Goal: Find specific page/section: Find specific page/section

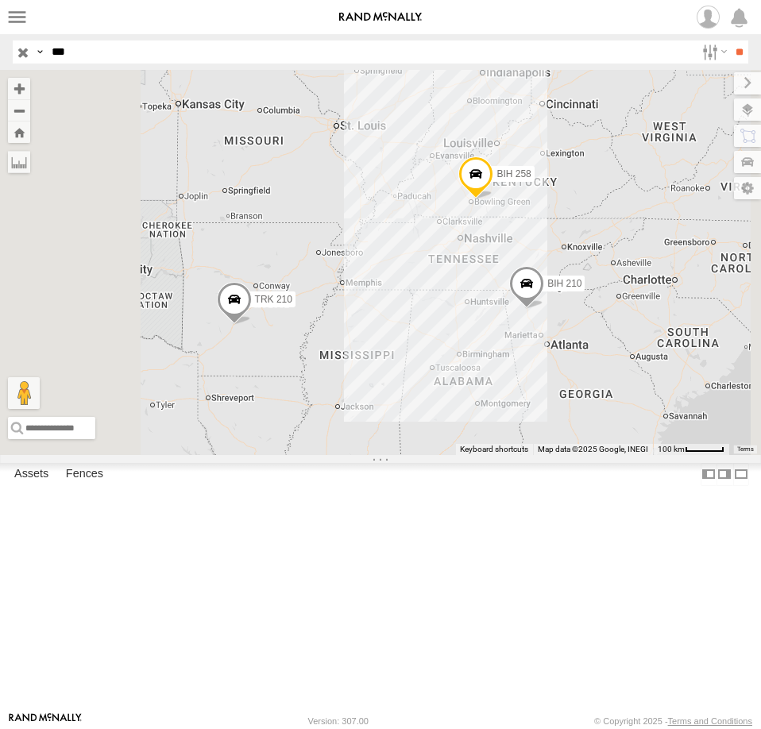
click at [21, 47] on input "button" at bounding box center [23, 52] width 21 height 23
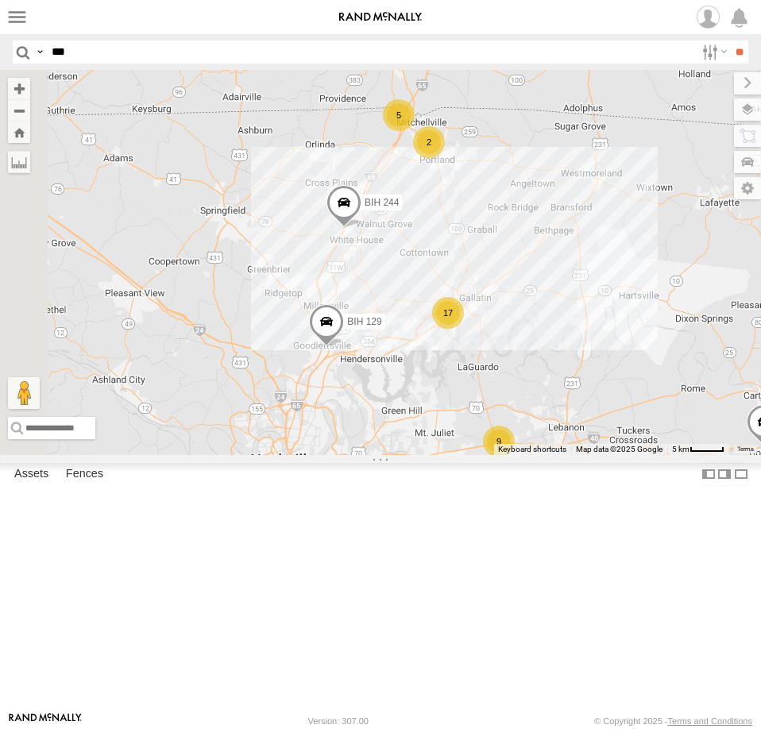
drag, startPoint x: 554, startPoint y: 367, endPoint x: 622, endPoint y: 304, distance: 92.2
click at [649, 370] on div "BIH 118 [GEOGRAPHIC_DATA] 246 BIH 179 [GEOGRAPHIC_DATA] 255 [GEOGRAPHIC_DATA] 1…" at bounding box center [380, 262] width 761 height 385
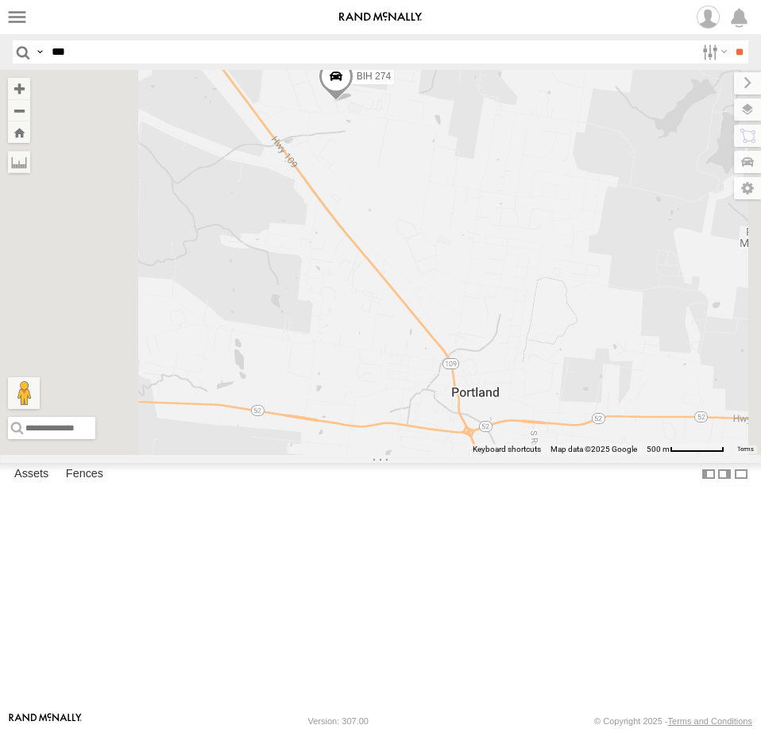
click at [584, 300] on div "BIH 118 [GEOGRAPHIC_DATA] 246 BIH 179 [GEOGRAPHIC_DATA] 255 [GEOGRAPHIC_DATA] 1…" at bounding box center [380, 262] width 761 height 385
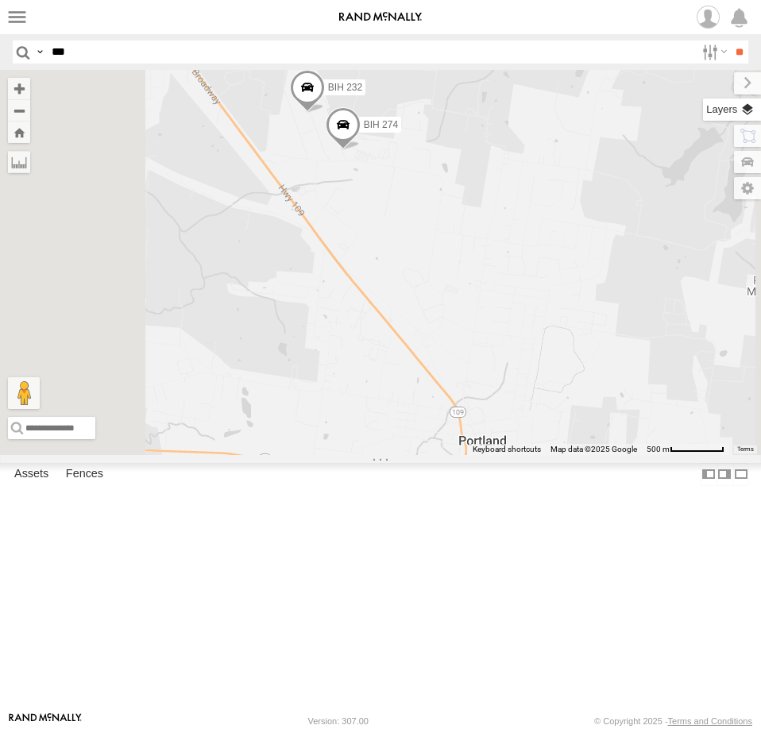
click at [746, 107] on label at bounding box center [732, 110] width 58 height 22
click at [0, 0] on span "Basemaps" at bounding box center [0, 0] width 0 height 0
click at [0, 0] on span "Satellite" at bounding box center [0, 0] width 0 height 0
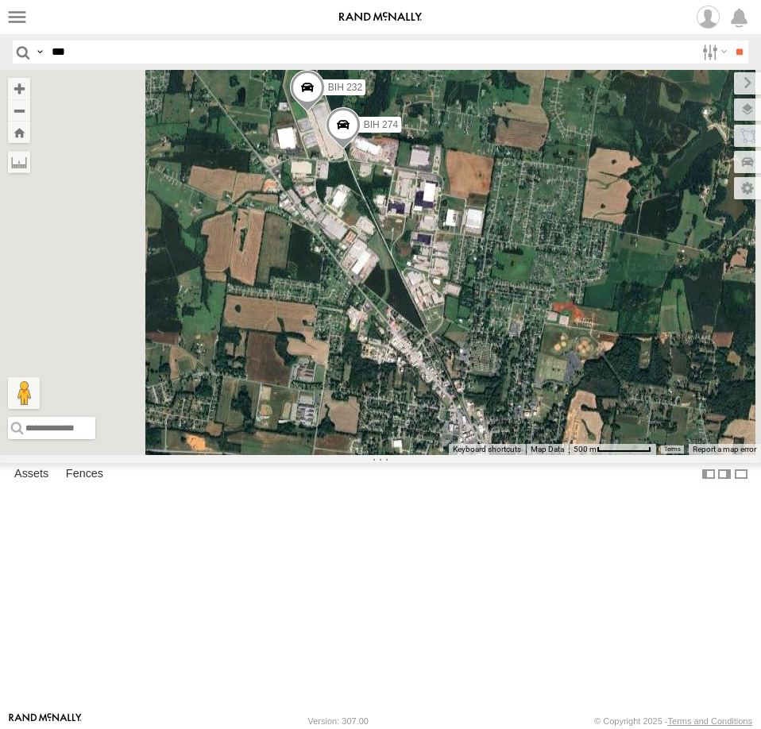
click at [478, 328] on div "BIH 118 [GEOGRAPHIC_DATA] 246 BIH 179 [GEOGRAPHIC_DATA] 255 [GEOGRAPHIC_DATA] 1…" at bounding box center [380, 262] width 761 height 385
click at [533, 316] on div "BIH 118 [GEOGRAPHIC_DATA] 246 BIH 179 [GEOGRAPHIC_DATA] 255 [GEOGRAPHIC_DATA] 1…" at bounding box center [380, 262] width 761 height 385
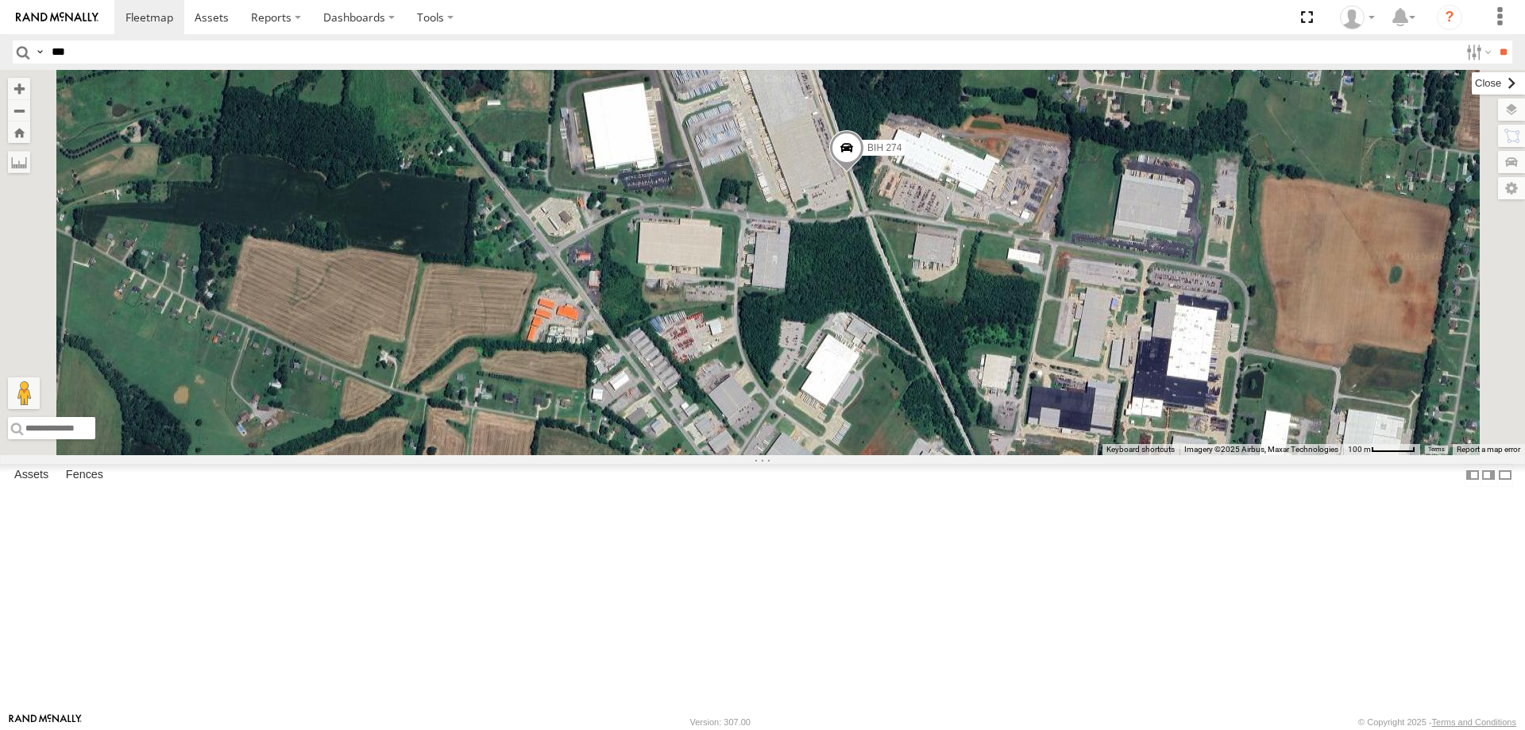
click at [760, 87] on label at bounding box center [1498, 83] width 53 height 22
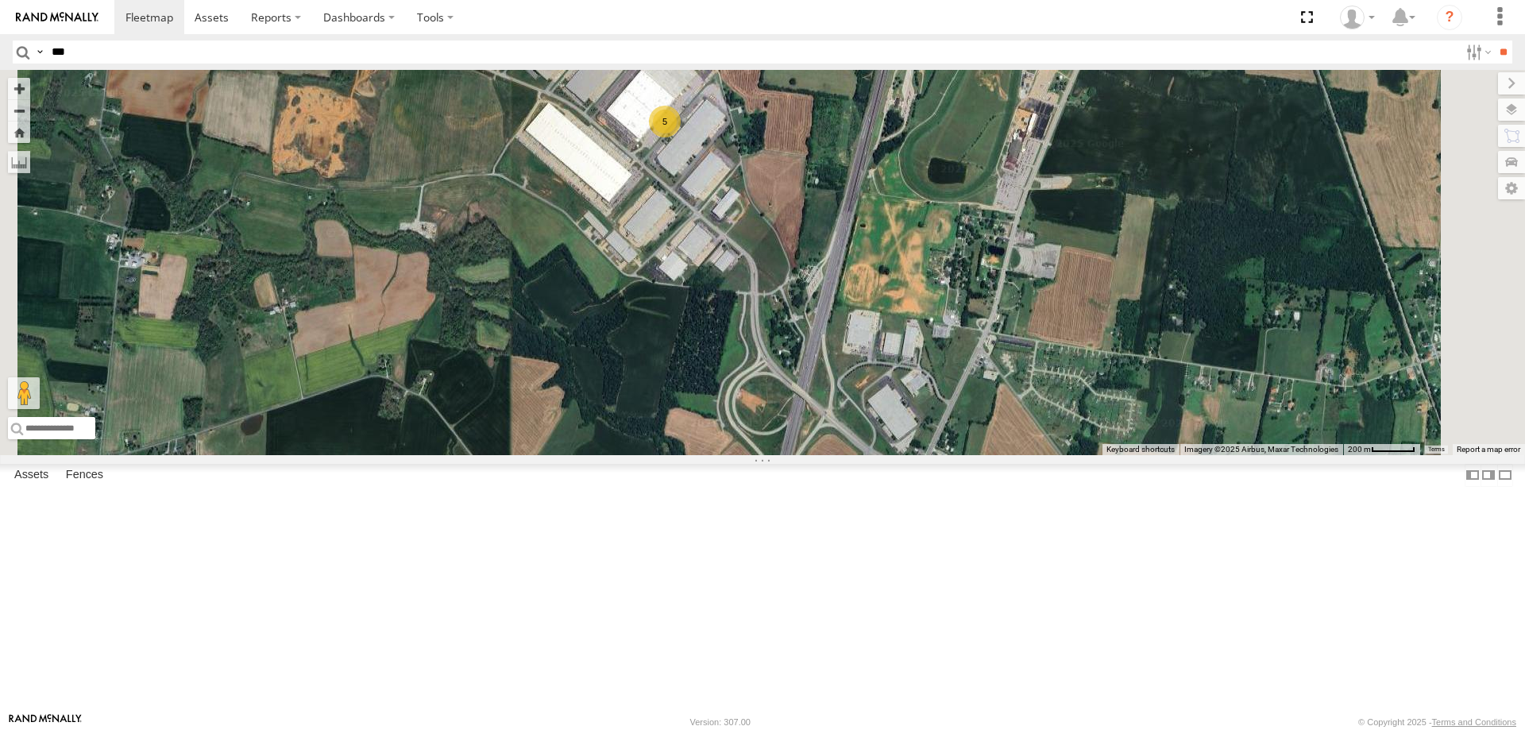
drag, startPoint x: 1048, startPoint y: 360, endPoint x: 673, endPoint y: 145, distance: 431.9
click at [679, 150] on div "BIH 118 [GEOGRAPHIC_DATA] 246 BIH 179 [GEOGRAPHIC_DATA] 255 [GEOGRAPHIC_DATA] 1…" at bounding box center [762, 262] width 1525 height 385
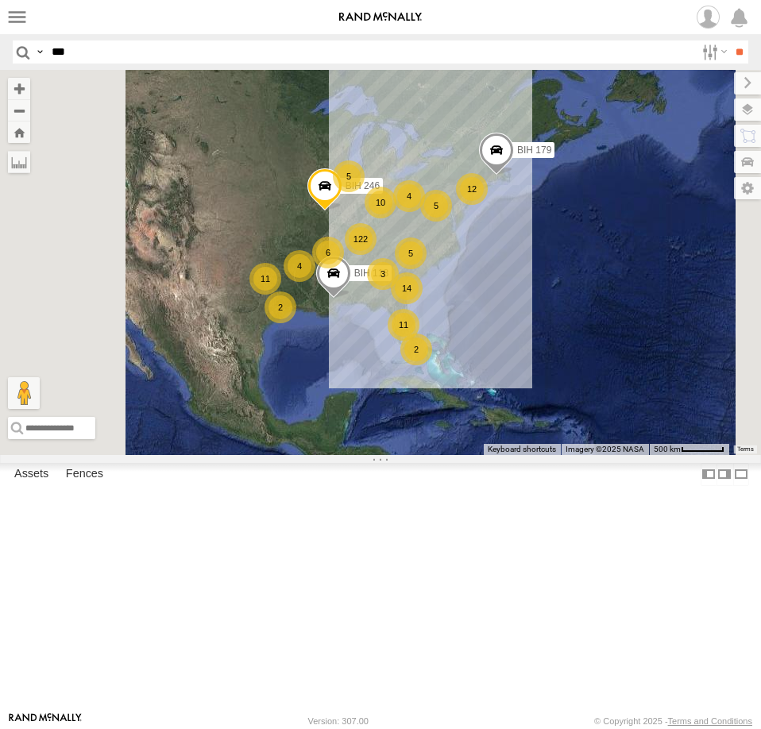
click at [0, 0] on span at bounding box center [0, 0] width 0 height 0
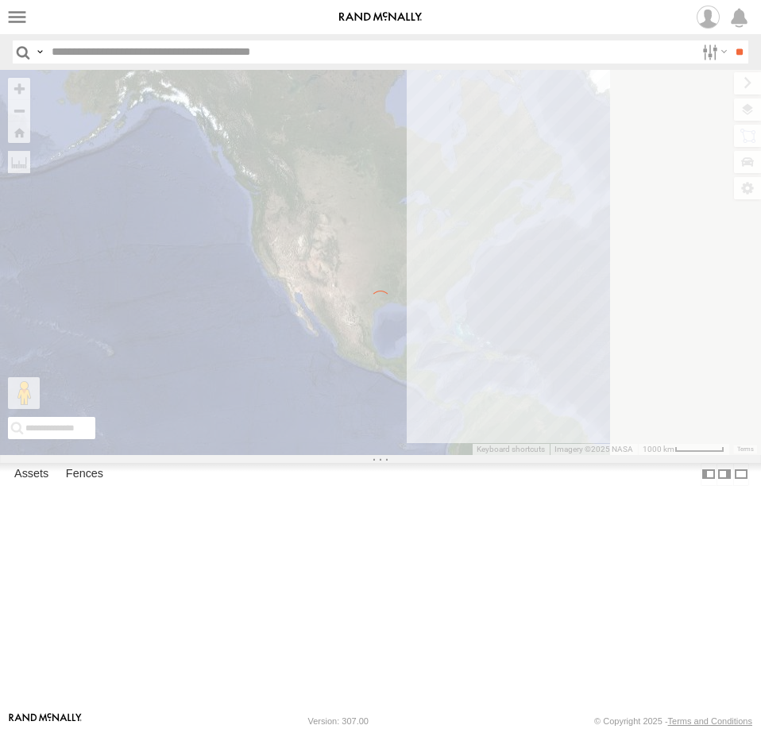
click at [116, 54] on input "text" at bounding box center [370, 52] width 650 height 23
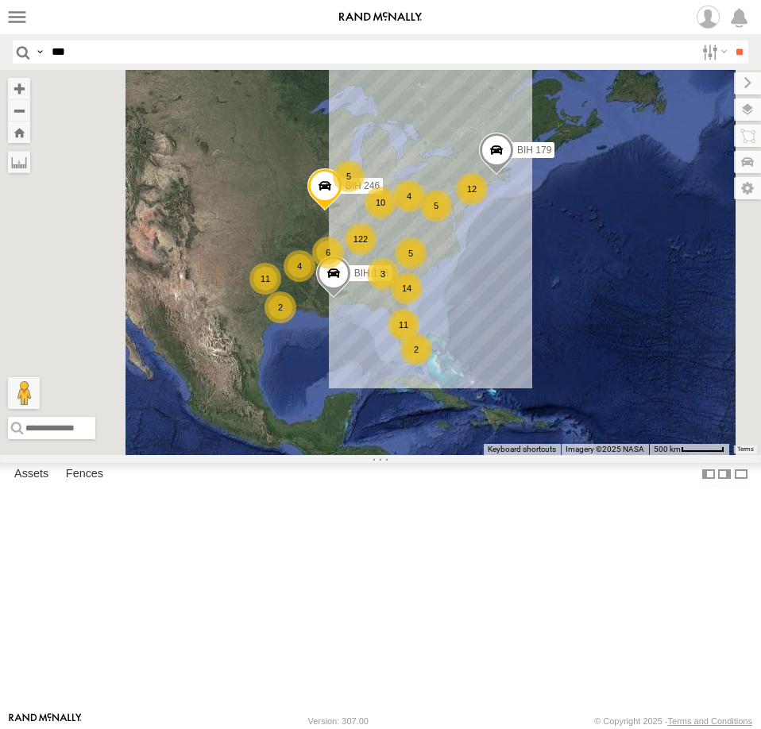
type input "***"
click at [730, 41] on input "**" at bounding box center [739, 52] width 18 height 23
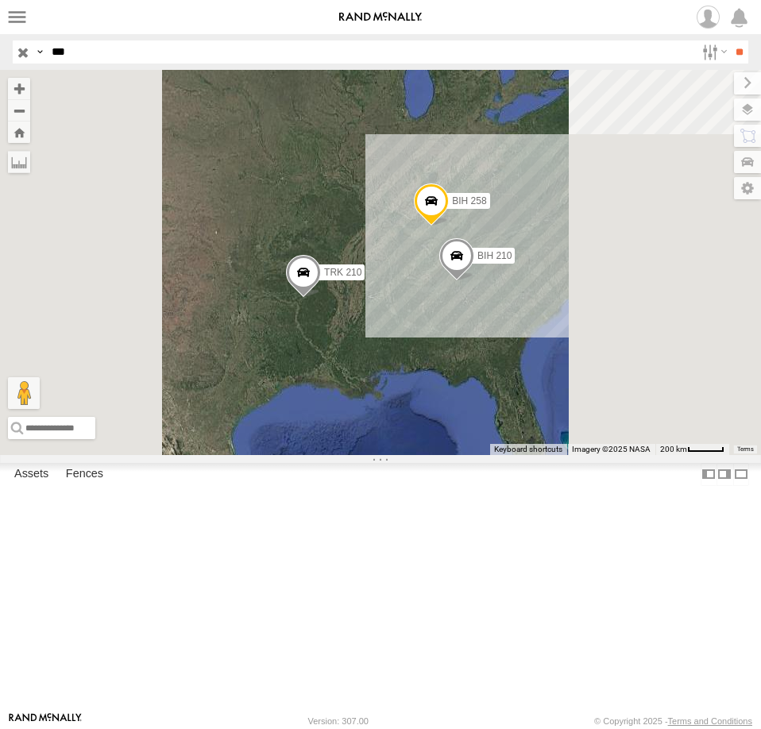
click at [0, 0] on div "TRK 210" at bounding box center [0, 0] width 0 height 0
